Goal: Check status: Check status

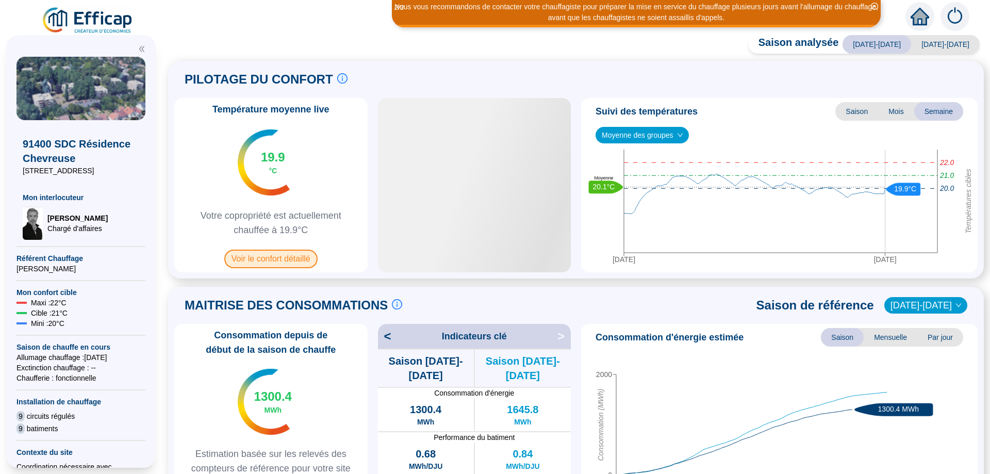
click at [291, 267] on span "Voir le confort détaillé" at bounding box center [270, 259] width 93 height 19
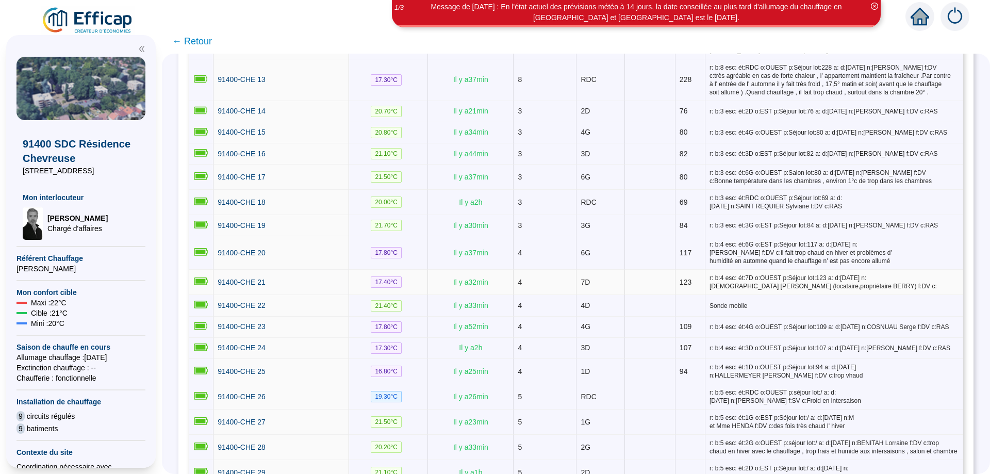
scroll to position [678, 0]
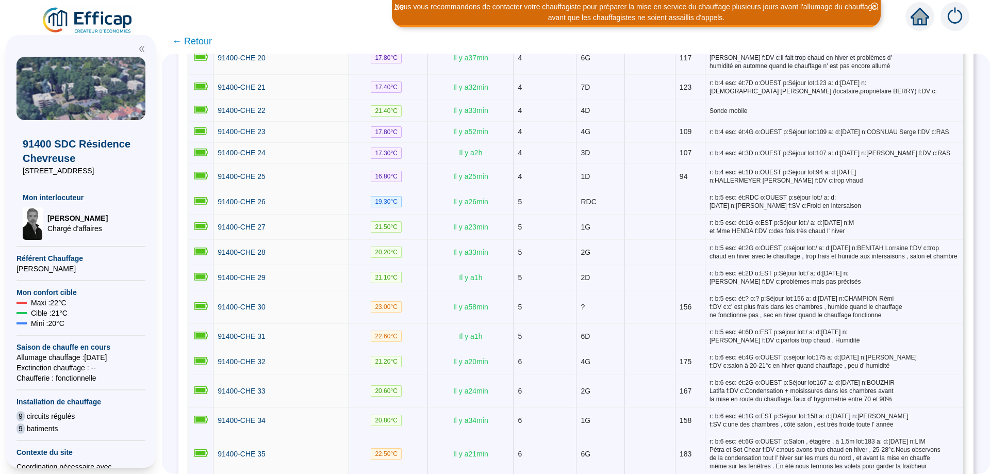
click at [875, 4] on icon "close-circle" at bounding box center [874, 6] width 7 height 7
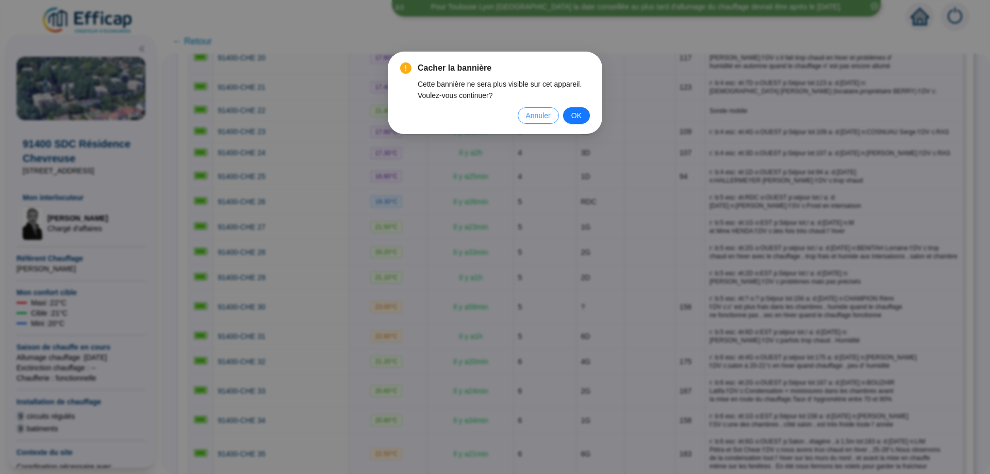
click at [535, 116] on span "Annuler" at bounding box center [538, 115] width 25 height 11
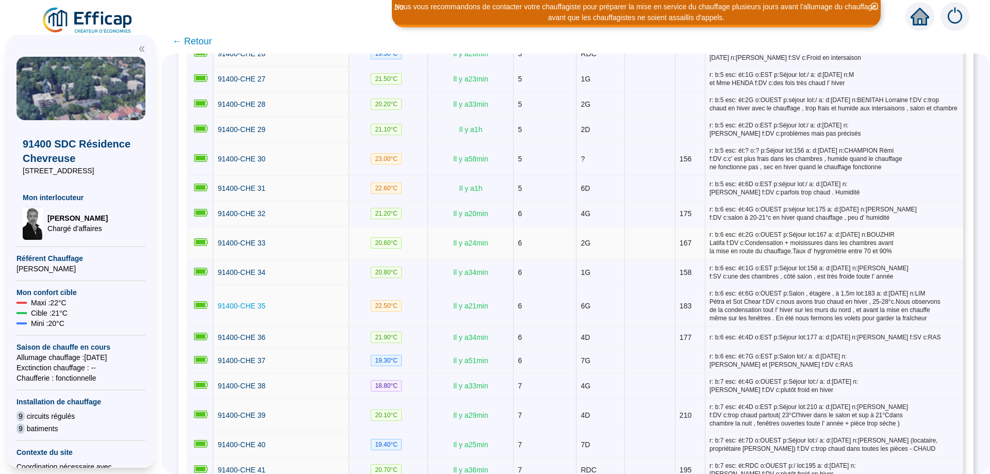
scroll to position [807, 0]
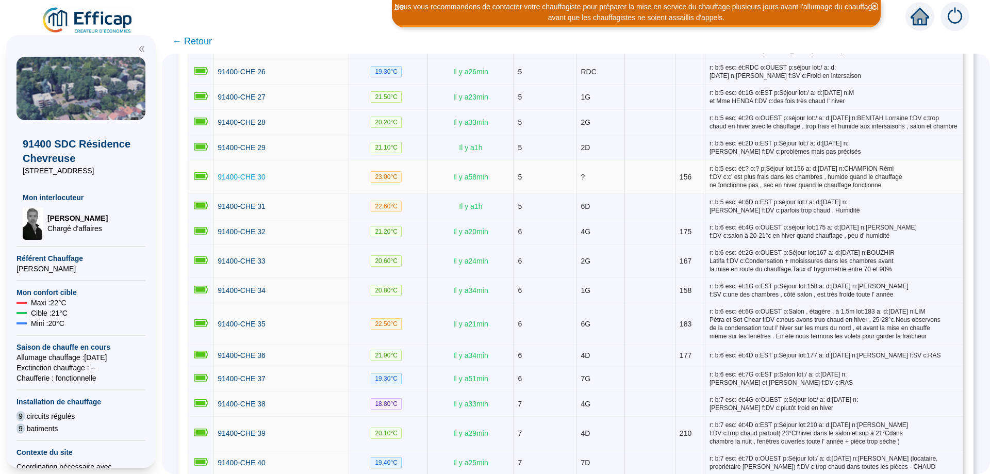
click at [246, 174] on span "91400-CHE 30" at bounding box center [242, 177] width 48 height 8
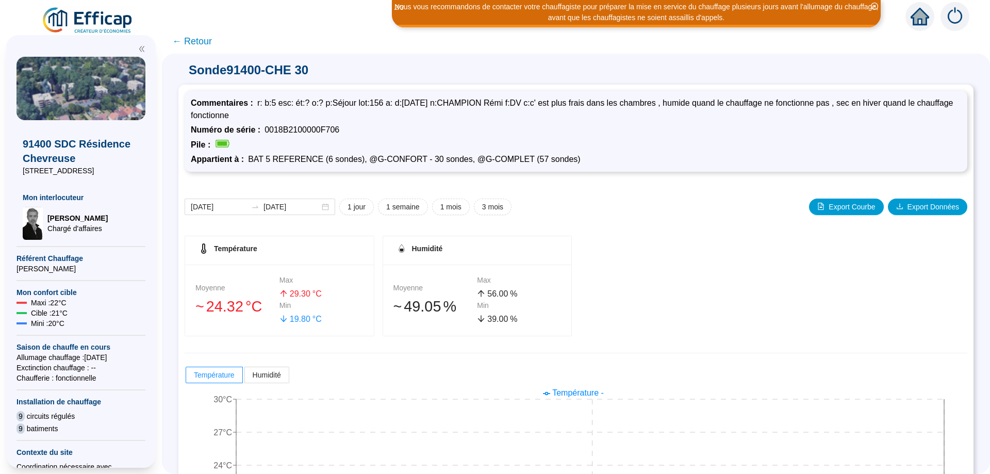
scroll to position [89, 0]
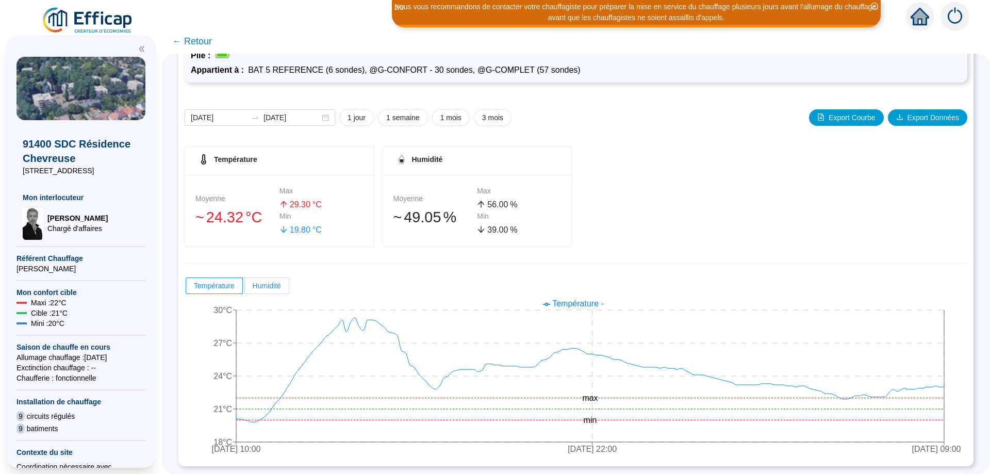
click at [258, 282] on span "Humidité" at bounding box center [267, 286] width 28 height 8
click at [245, 288] on input "Humidité" at bounding box center [245, 288] width 0 height 0
radio input "true"
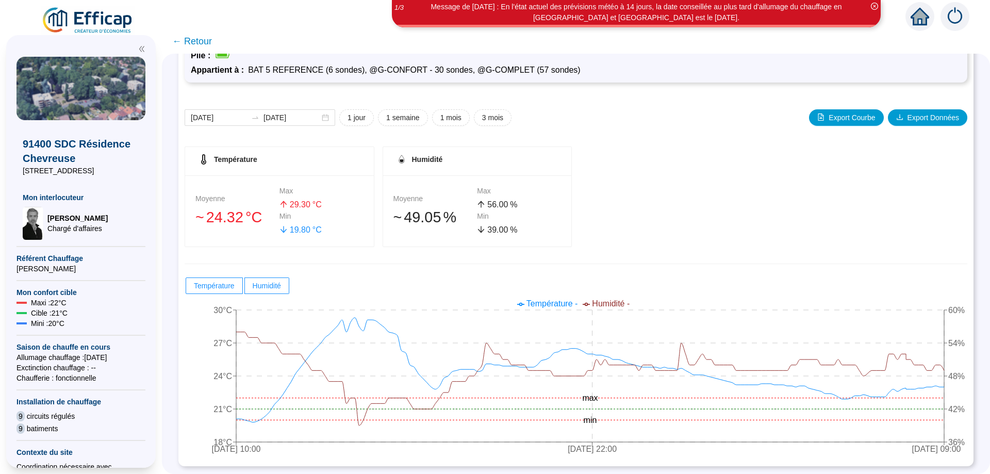
click at [780, 240] on div "Température Moyenne 󠁾~ 24 .32 °C Max 29 .30 °C Min 19 .80 °C Humidité Moyenne 󠁾…" at bounding box center [576, 196] width 783 height 101
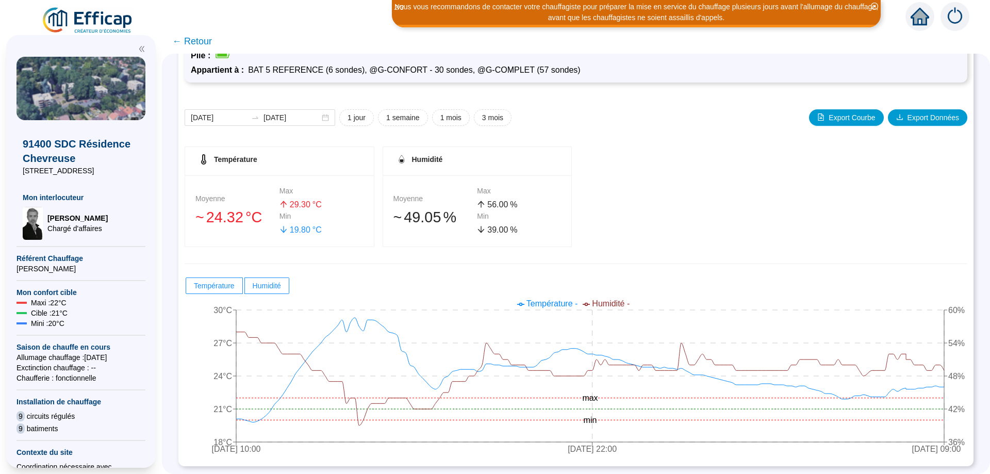
scroll to position [0, 0]
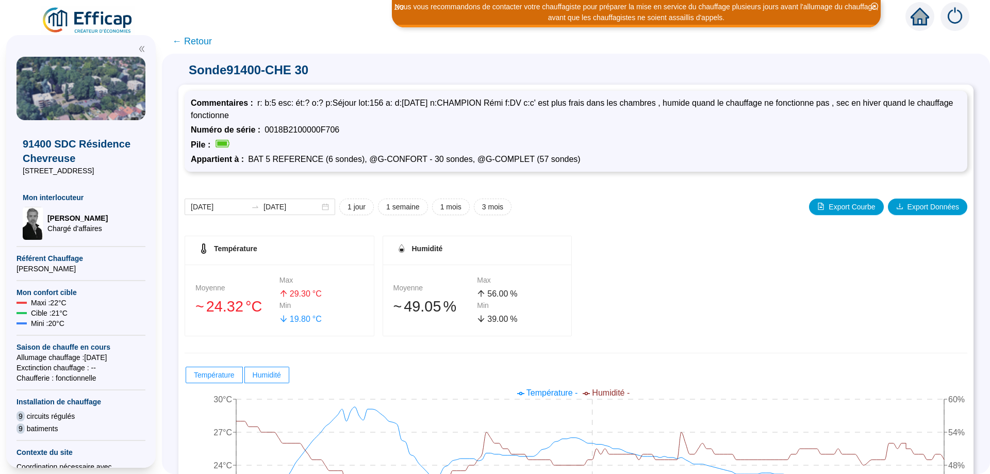
click at [191, 45] on span "← Retour" at bounding box center [192, 41] width 40 height 14
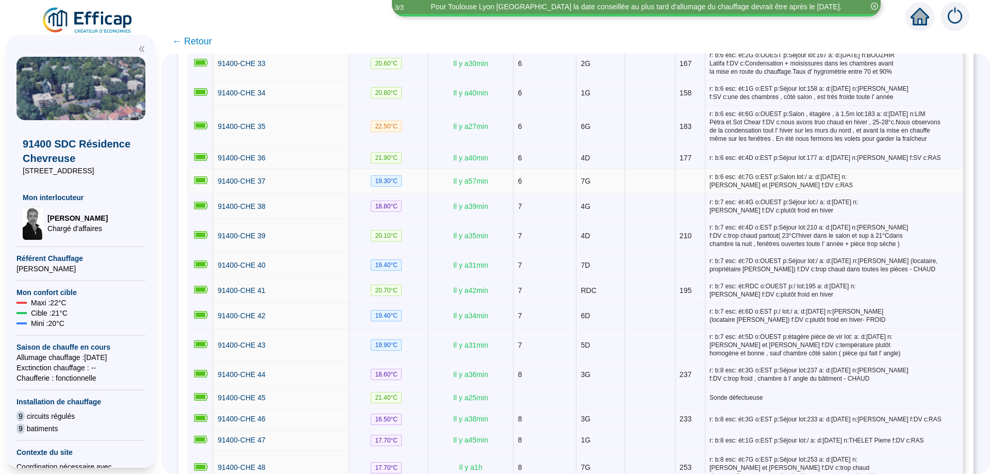
scroll to position [1039, 0]
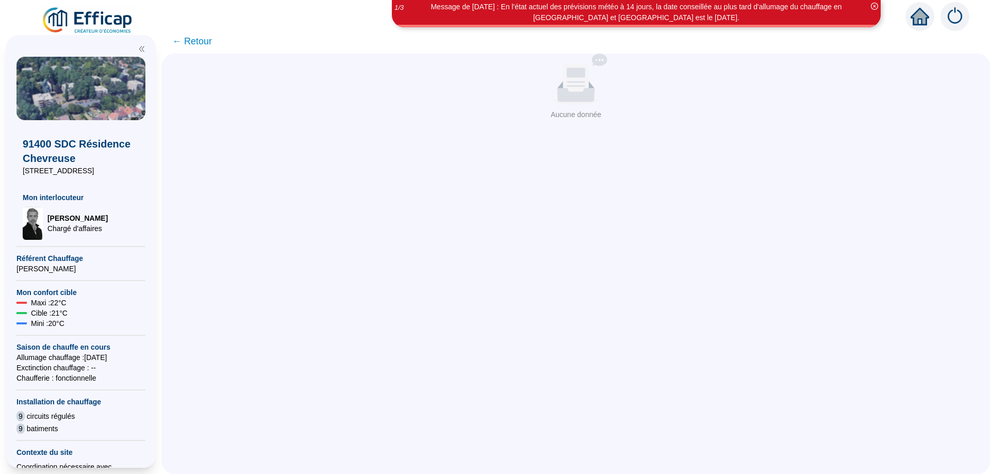
click at [196, 40] on span "← Retour" at bounding box center [192, 41] width 40 height 14
